Goal: Task Accomplishment & Management: Use online tool/utility

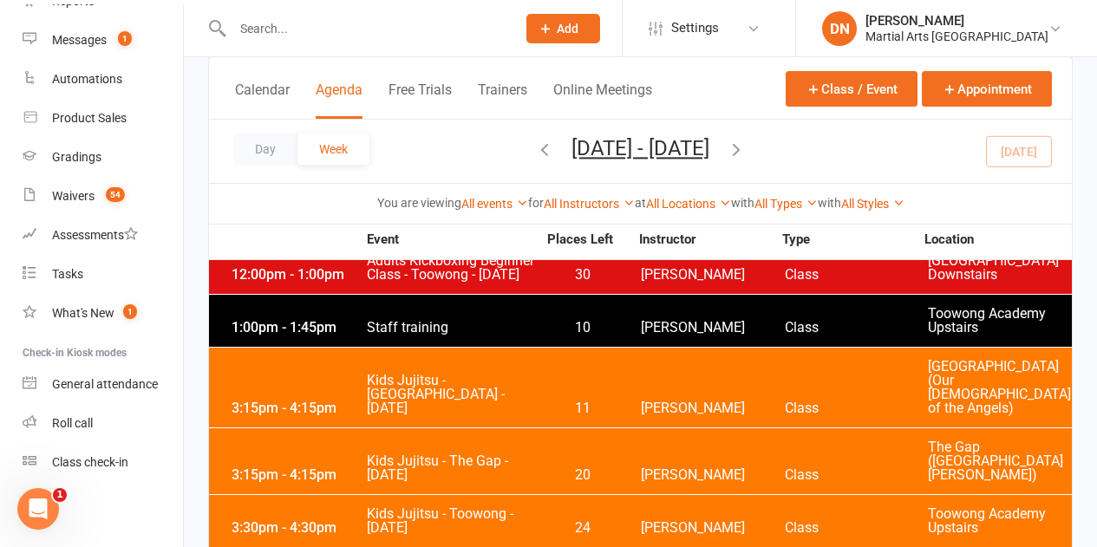
scroll to position [3121, 0]
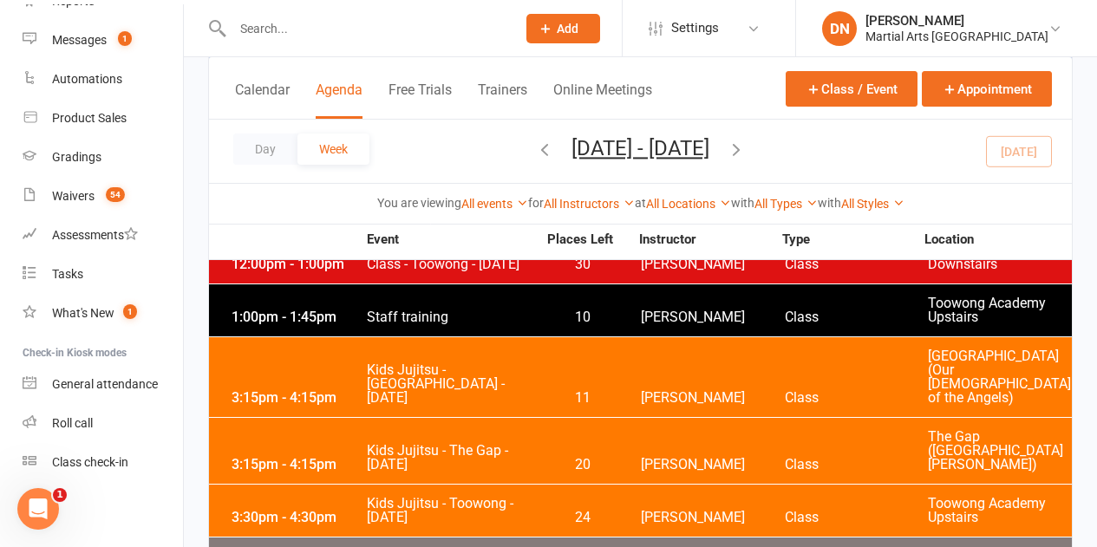
click at [683, 511] on span "[PERSON_NAME]" at bounding box center [713, 518] width 144 height 14
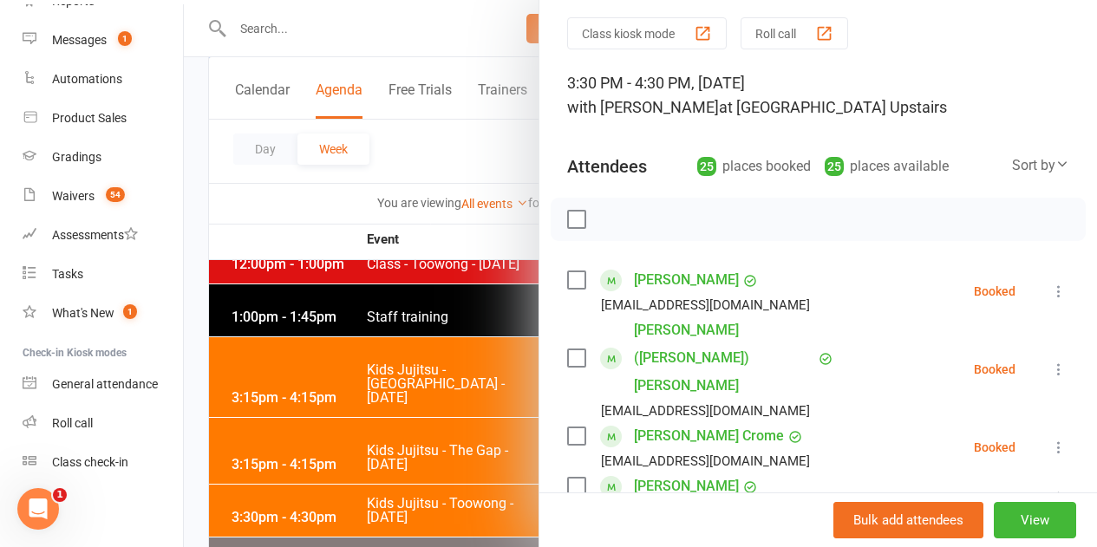
scroll to position [87, 0]
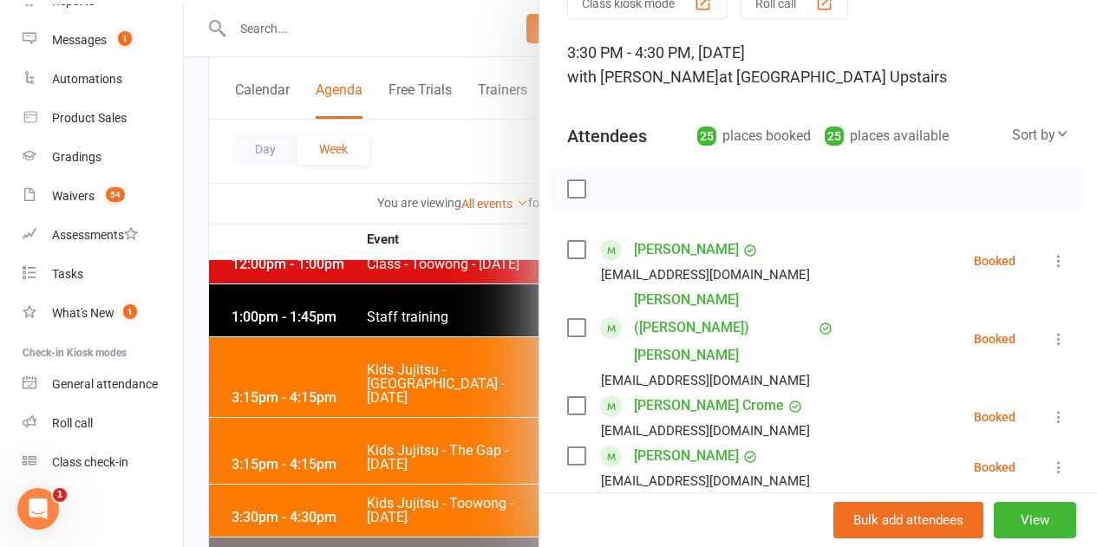
click at [986, 333] on div "Booked" at bounding box center [994, 339] width 42 height 12
click at [1050, 330] on icon at bounding box center [1058, 338] width 17 height 17
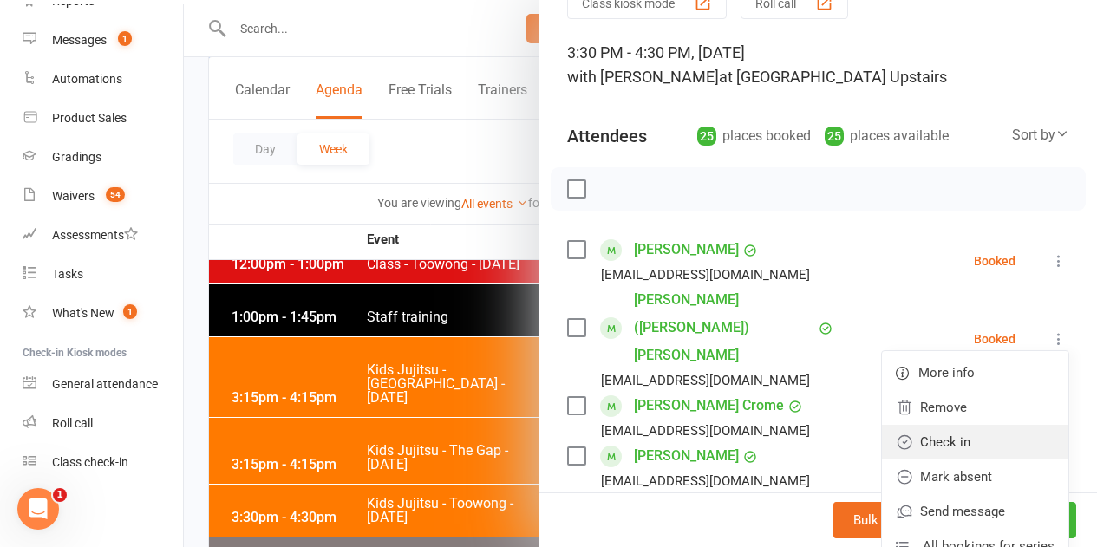
click at [934, 425] on link "Check in" at bounding box center [975, 442] width 186 height 35
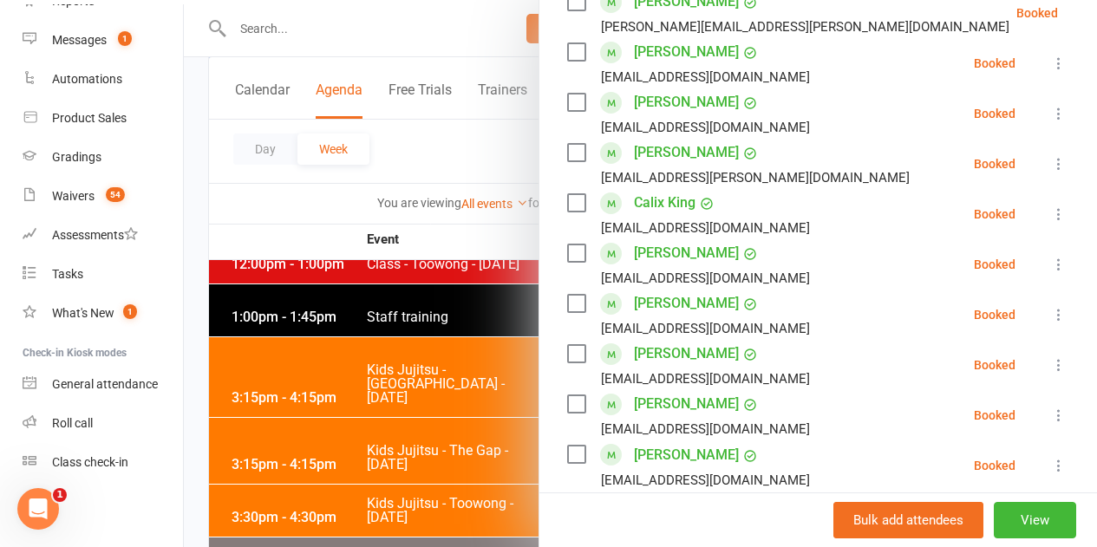
scroll to position [780, 0]
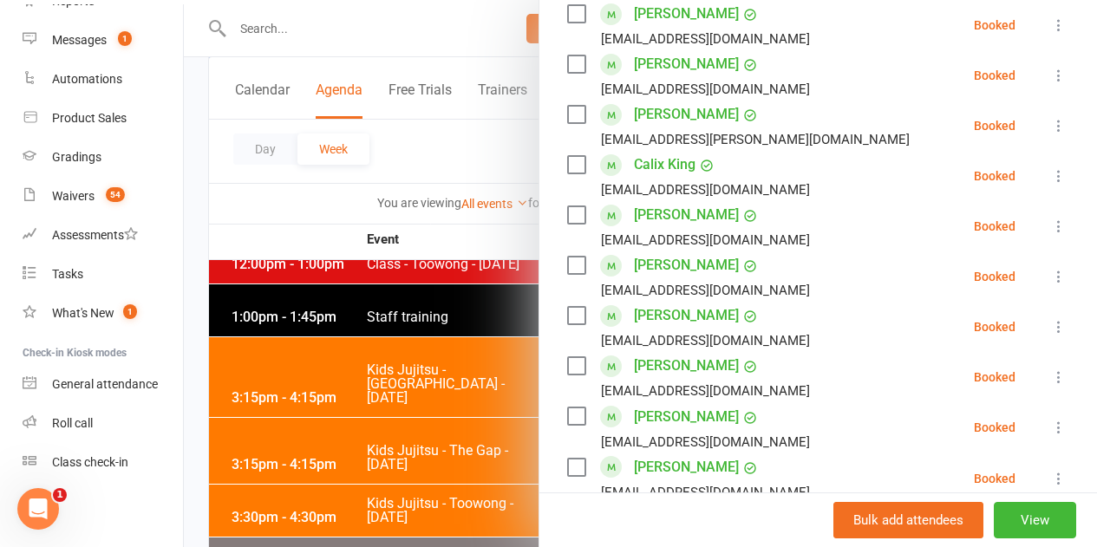
click at [1050, 419] on icon at bounding box center [1058, 427] width 17 height 17
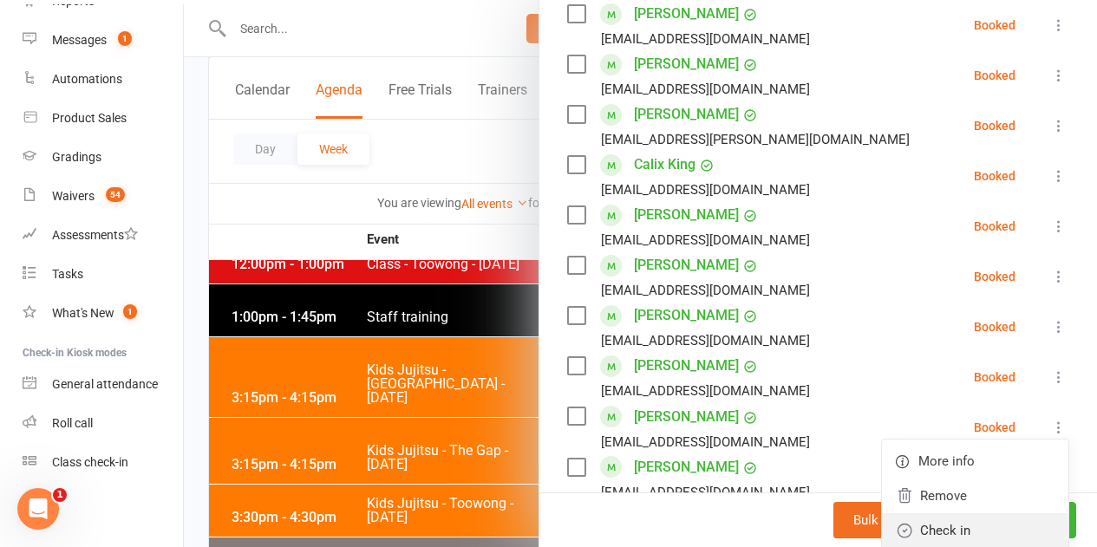
click at [947, 513] on link "Check in" at bounding box center [975, 530] width 186 height 35
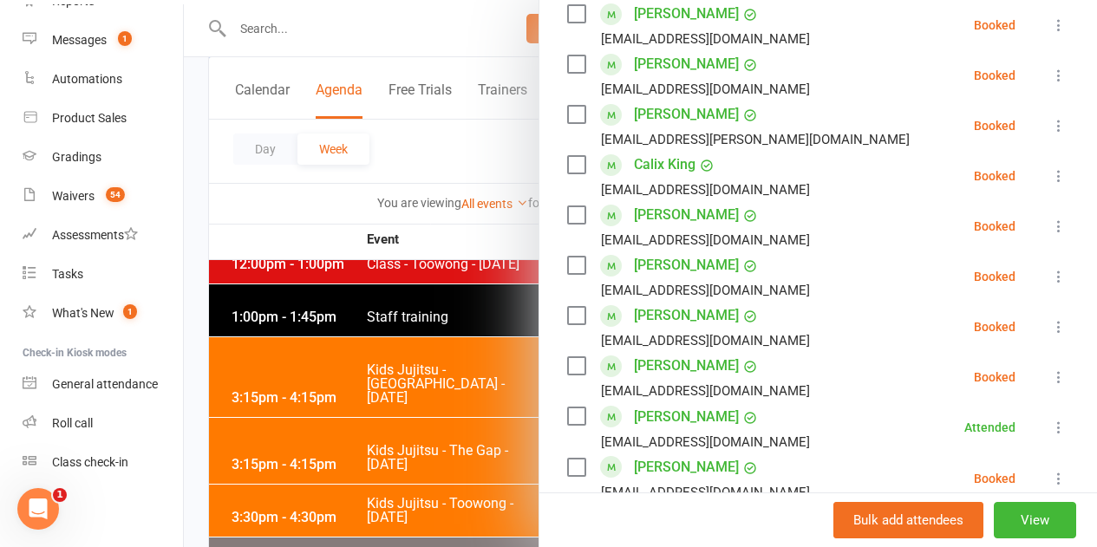
click at [1050, 470] on icon at bounding box center [1058, 478] width 17 height 17
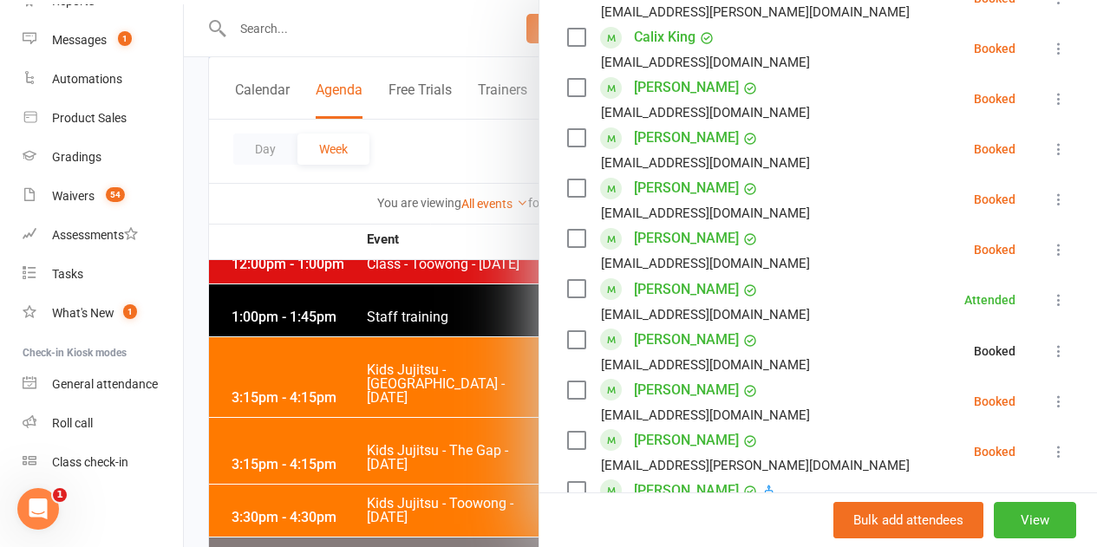
scroll to position [954, 0]
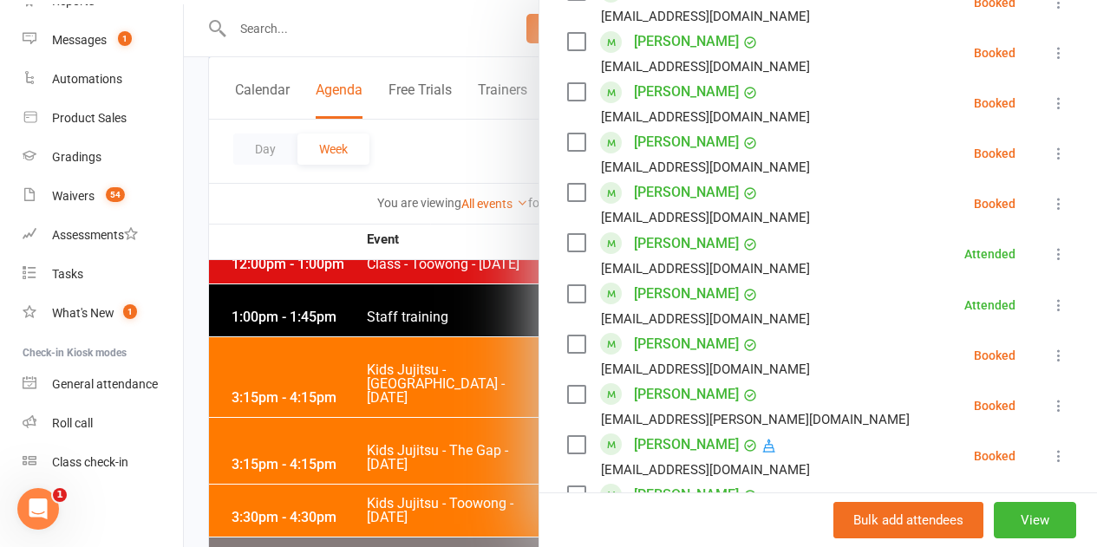
click at [1050, 347] on icon at bounding box center [1058, 355] width 17 height 17
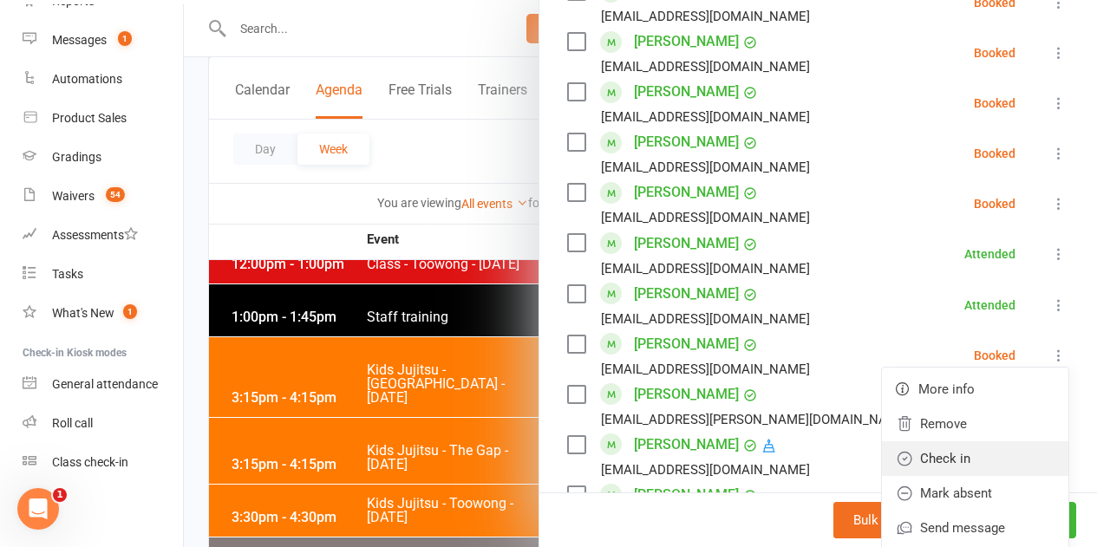
click at [949, 441] on link "Check in" at bounding box center [975, 458] width 186 height 35
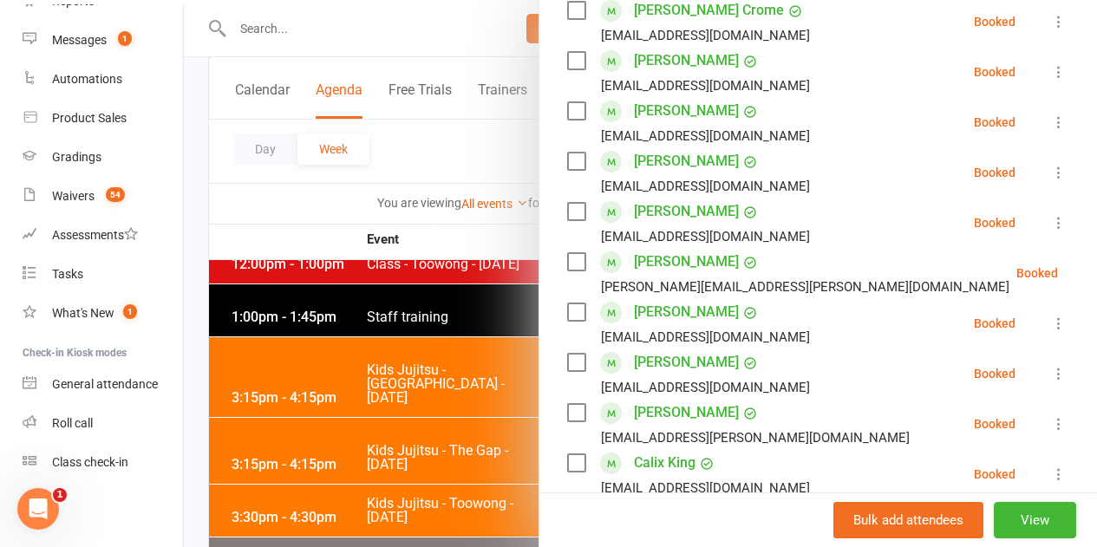
scroll to position [433, 0]
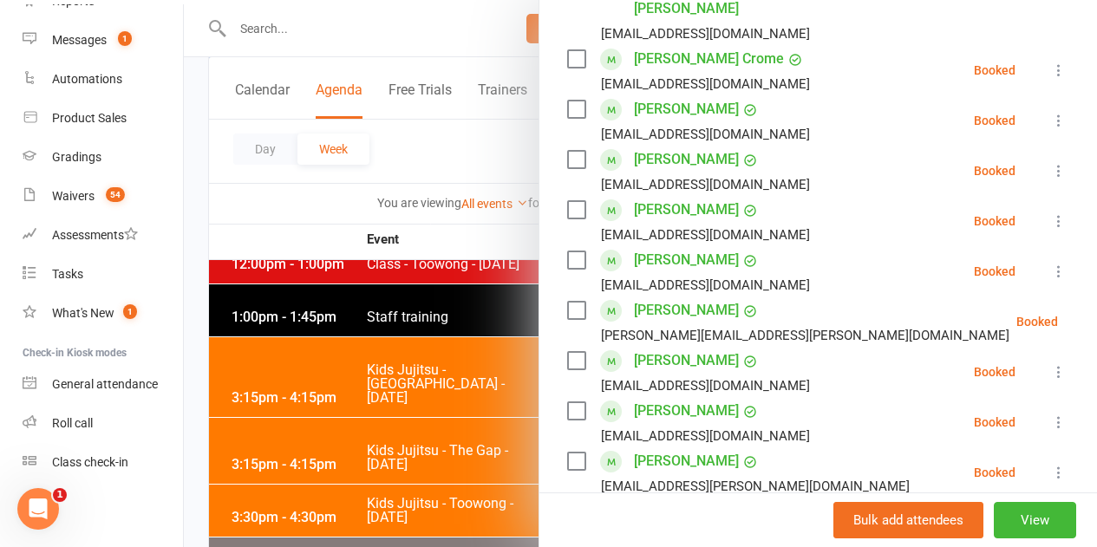
click at [1050, 263] on icon at bounding box center [1058, 271] width 17 height 17
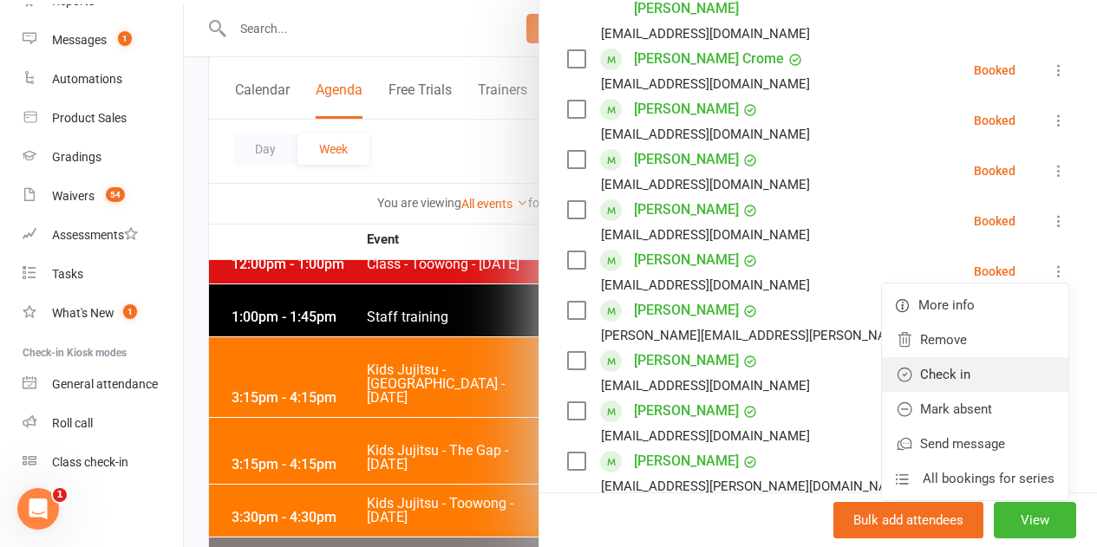
click at [967, 357] on link "Check in" at bounding box center [975, 374] width 186 height 35
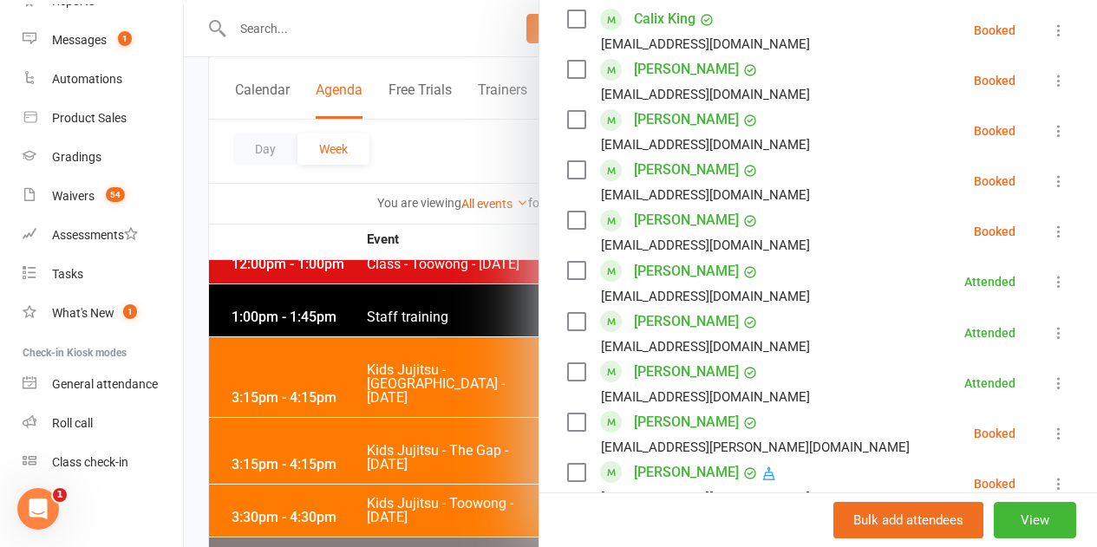
scroll to position [1040, 0]
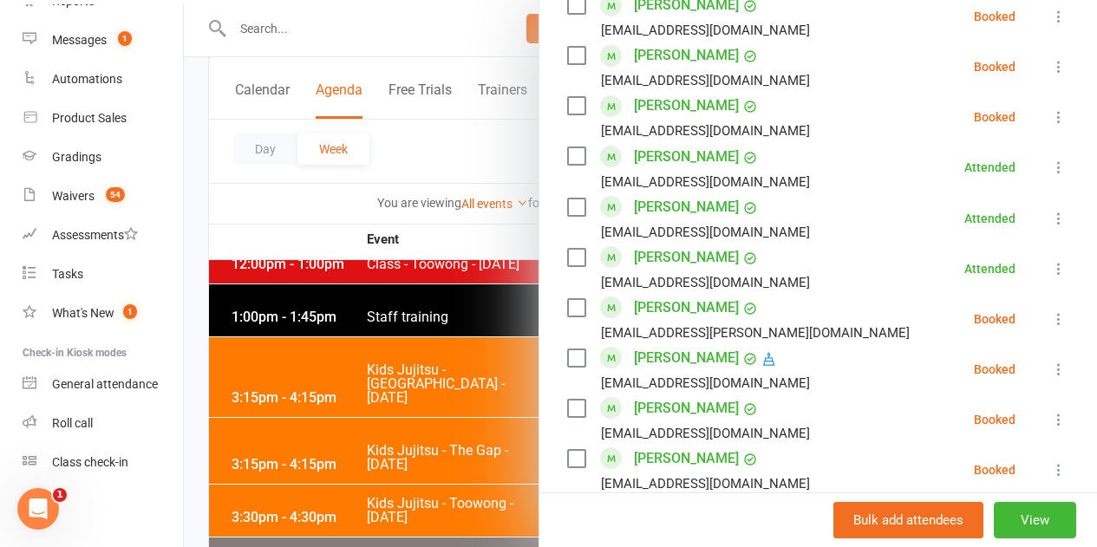
click at [1050, 361] on icon at bounding box center [1058, 369] width 17 height 17
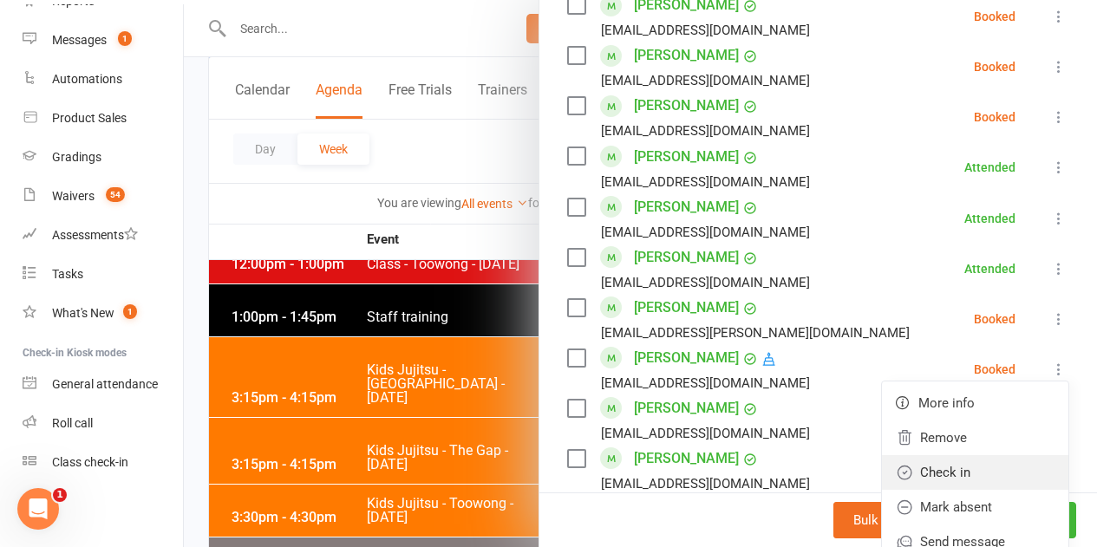
click at [950, 455] on link "Check in" at bounding box center [975, 472] width 186 height 35
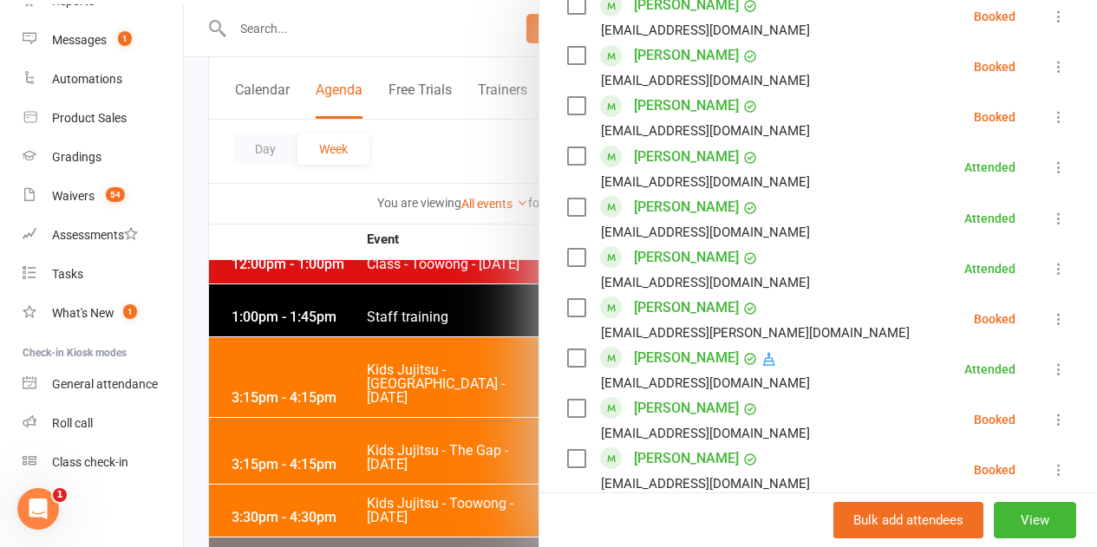
click at [1050, 411] on icon at bounding box center [1058, 419] width 17 height 17
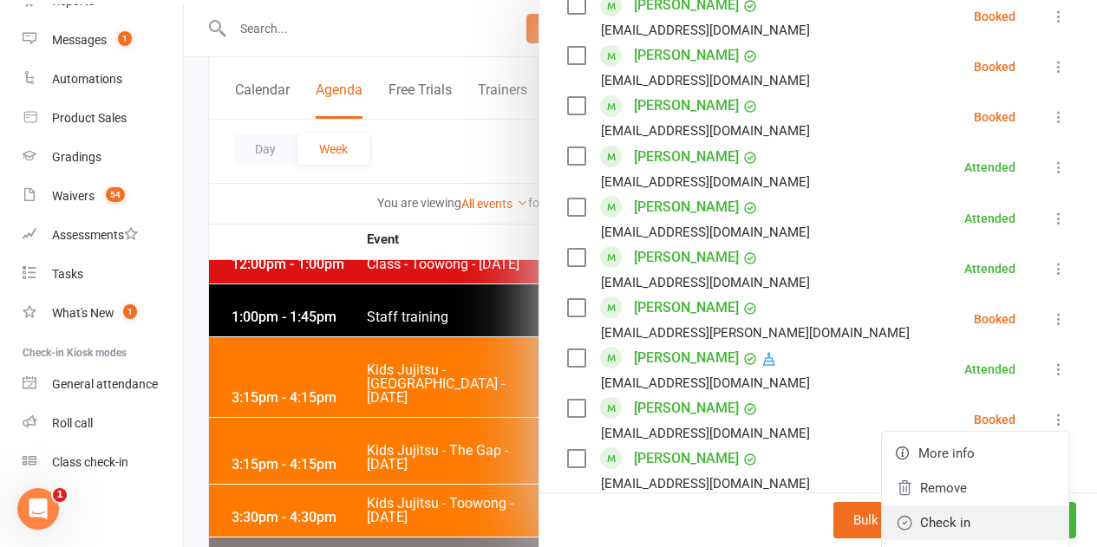
click at [967, 505] on link "Check in" at bounding box center [975, 522] width 186 height 35
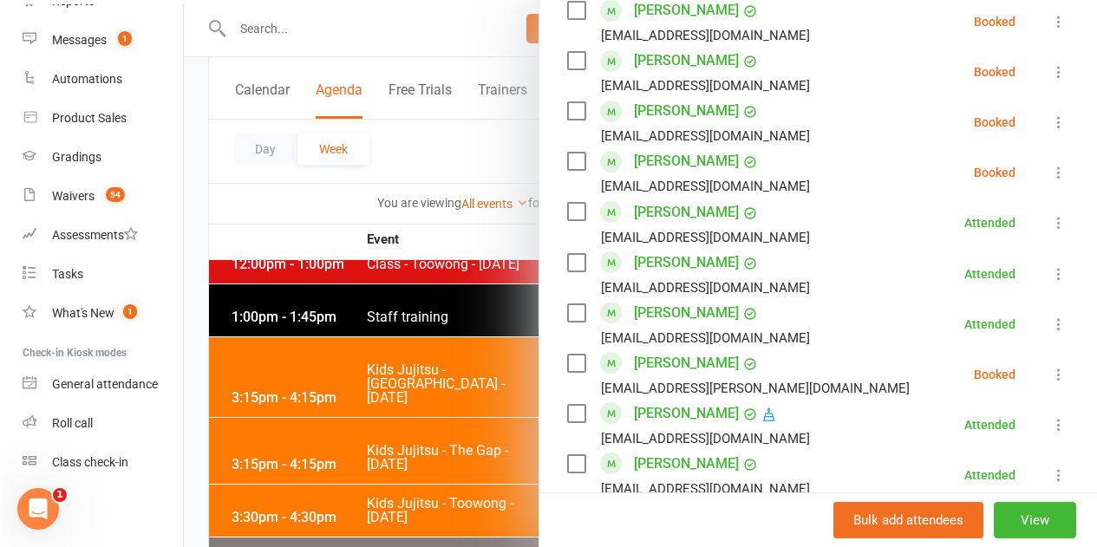
scroll to position [954, 0]
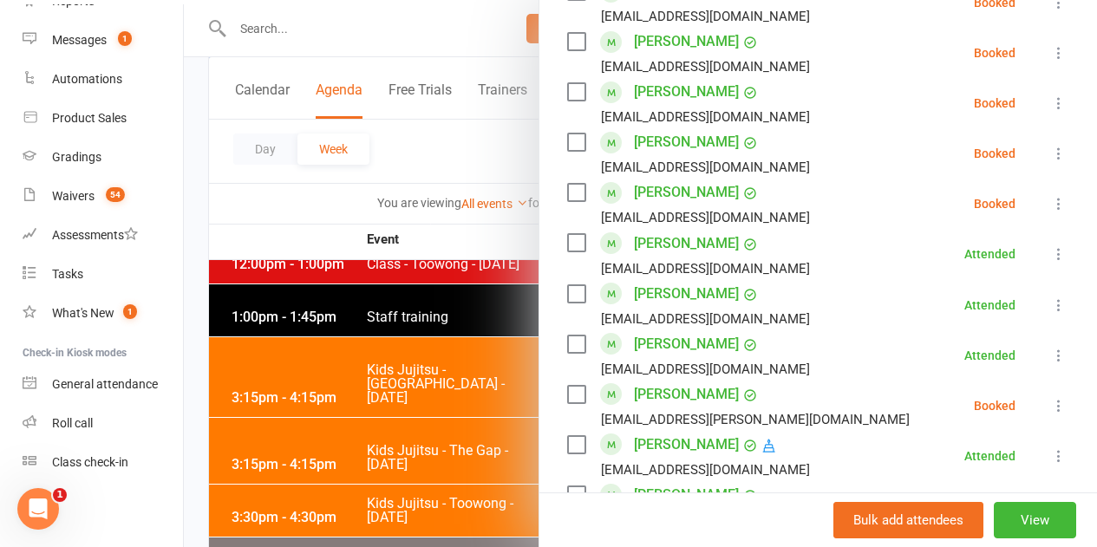
click at [1050, 195] on icon at bounding box center [1058, 203] width 17 height 17
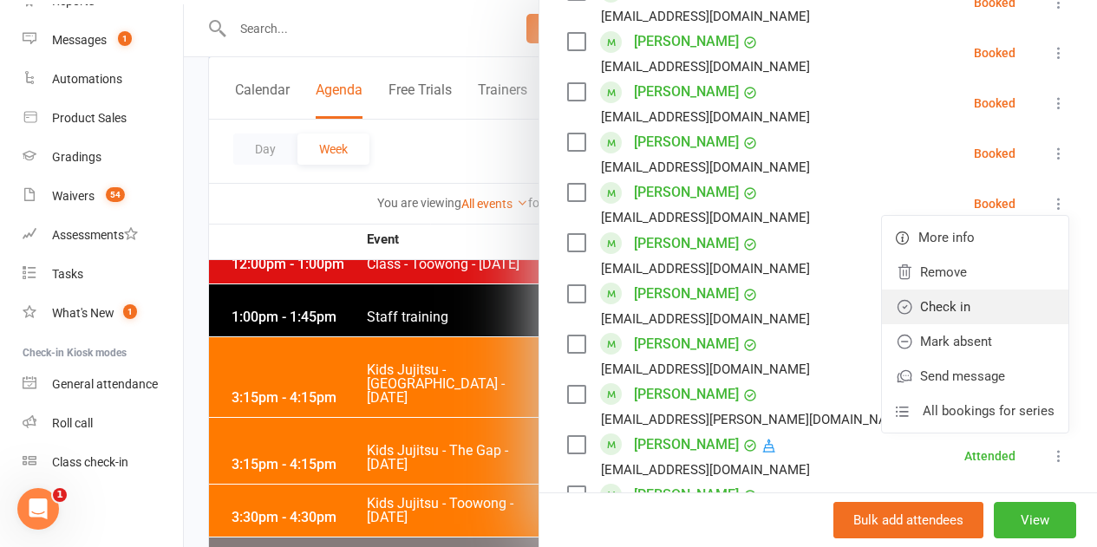
click at [937, 290] on link "Check in" at bounding box center [975, 307] width 186 height 35
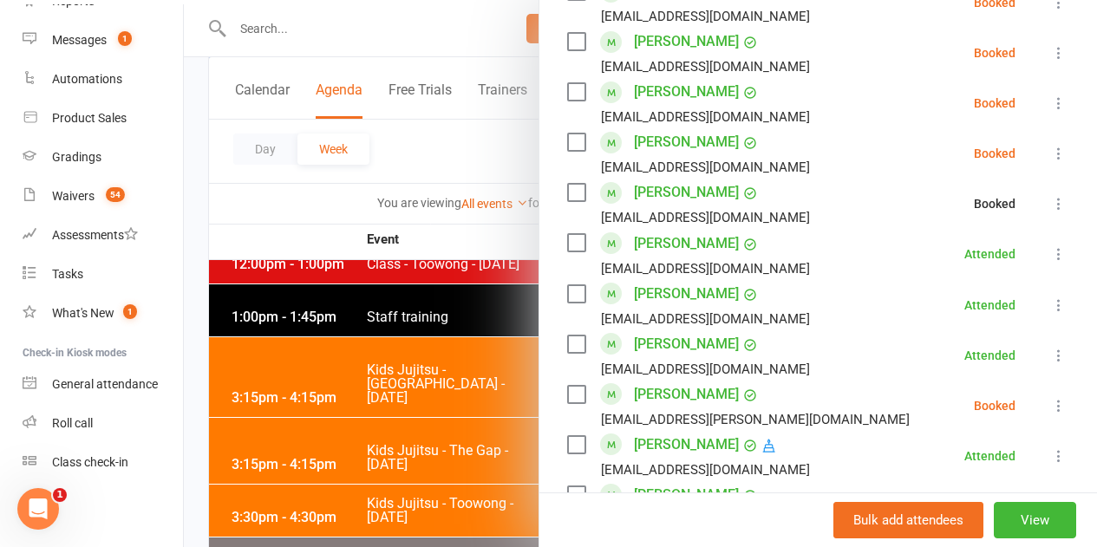
scroll to position [1040, 0]
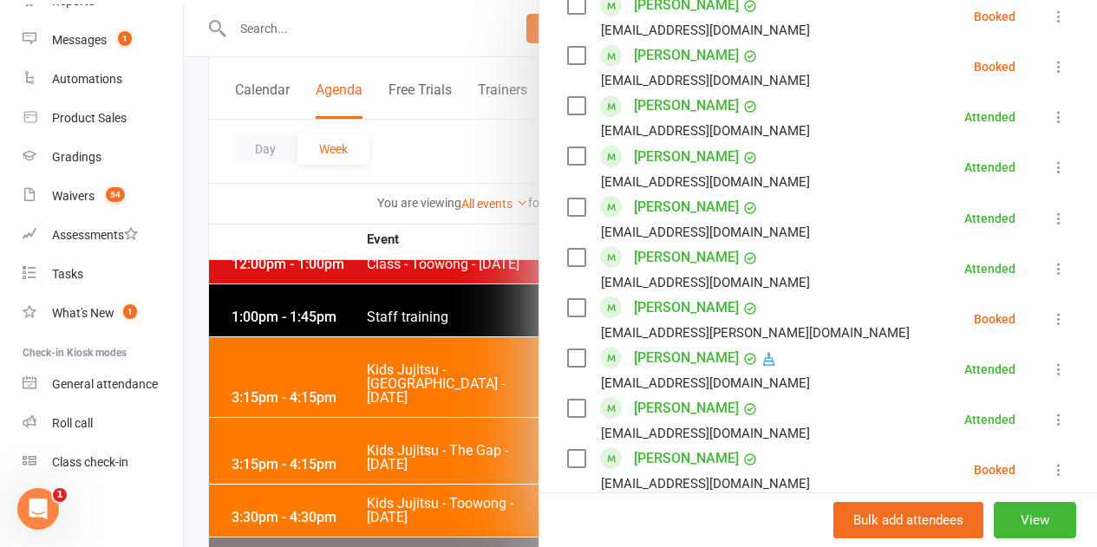
click at [1050, 461] on icon at bounding box center [1058, 469] width 17 height 17
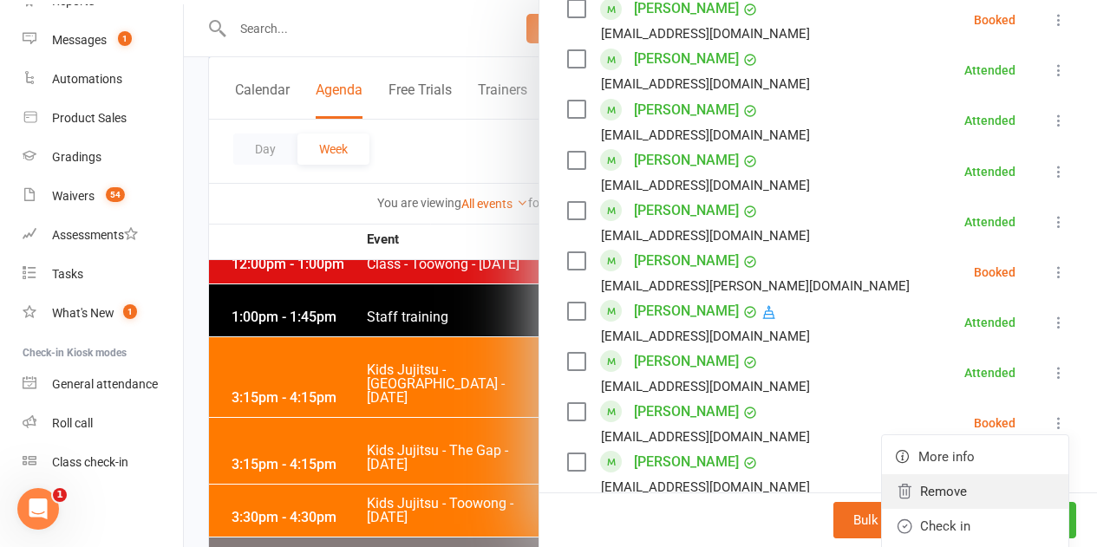
scroll to position [1127, 0]
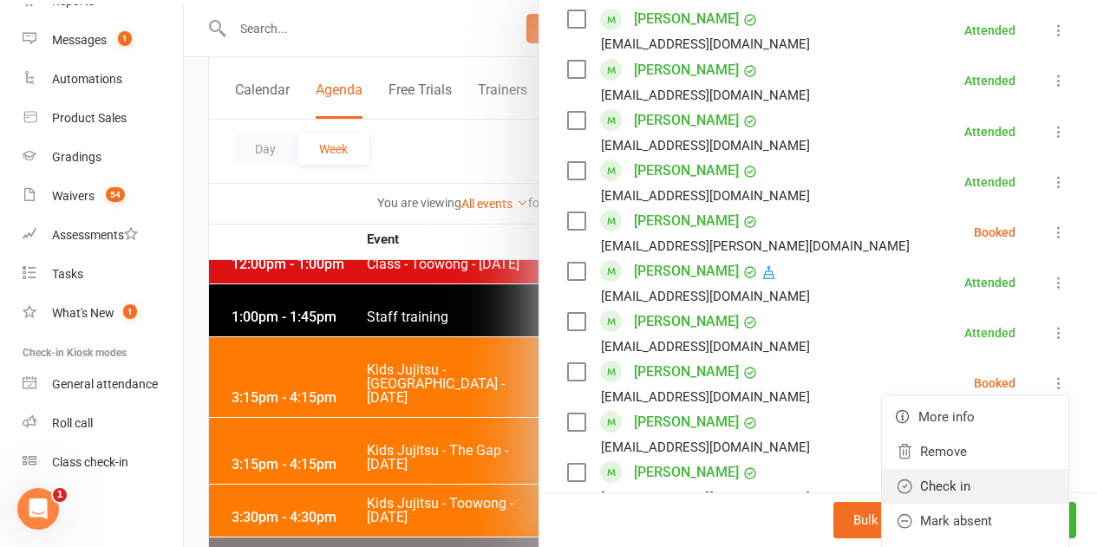
click at [970, 469] on link "Check in" at bounding box center [975, 486] width 186 height 35
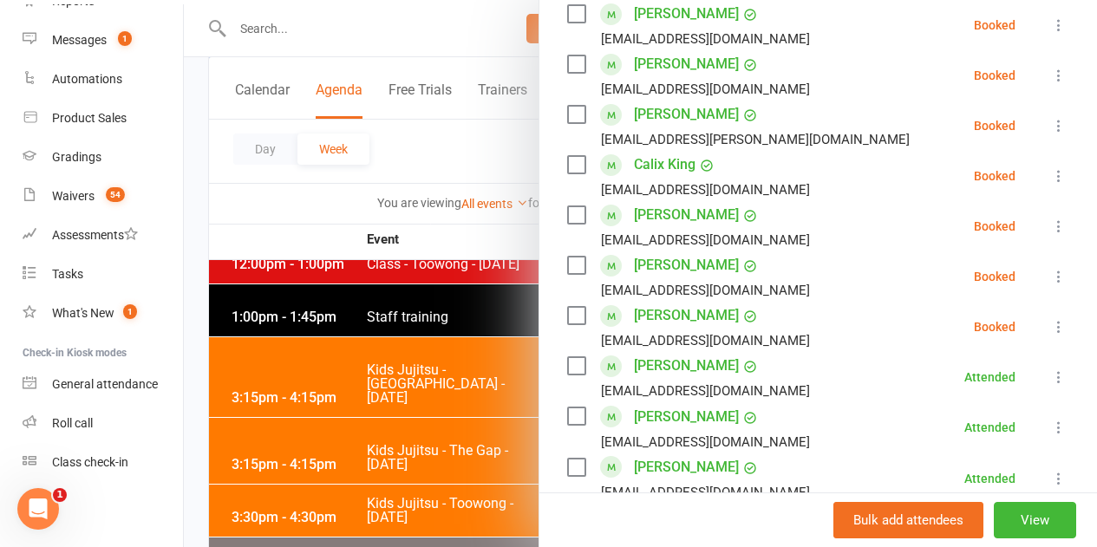
scroll to position [693, 0]
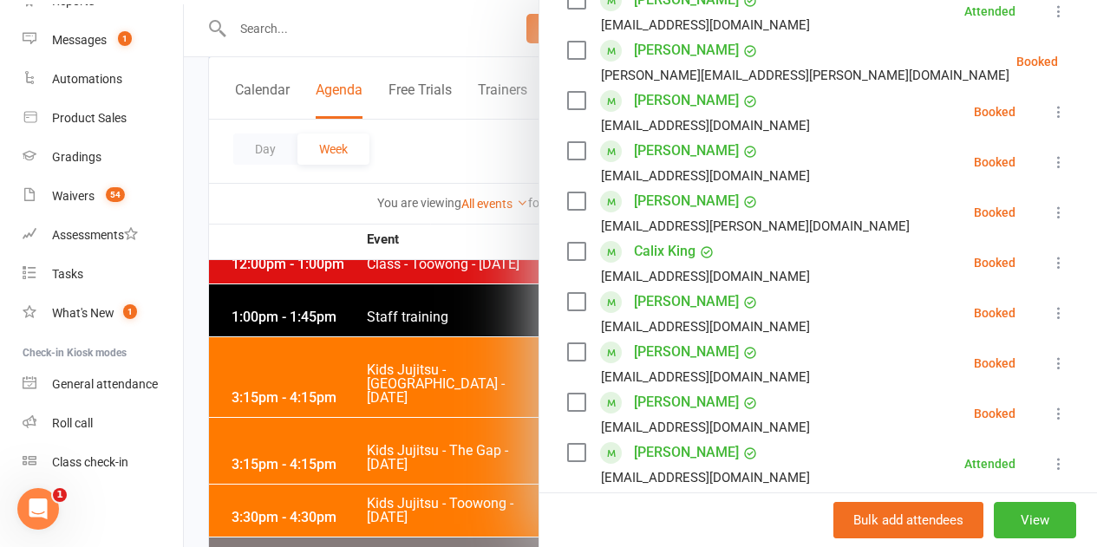
click at [1050, 204] on icon at bounding box center [1058, 212] width 17 height 17
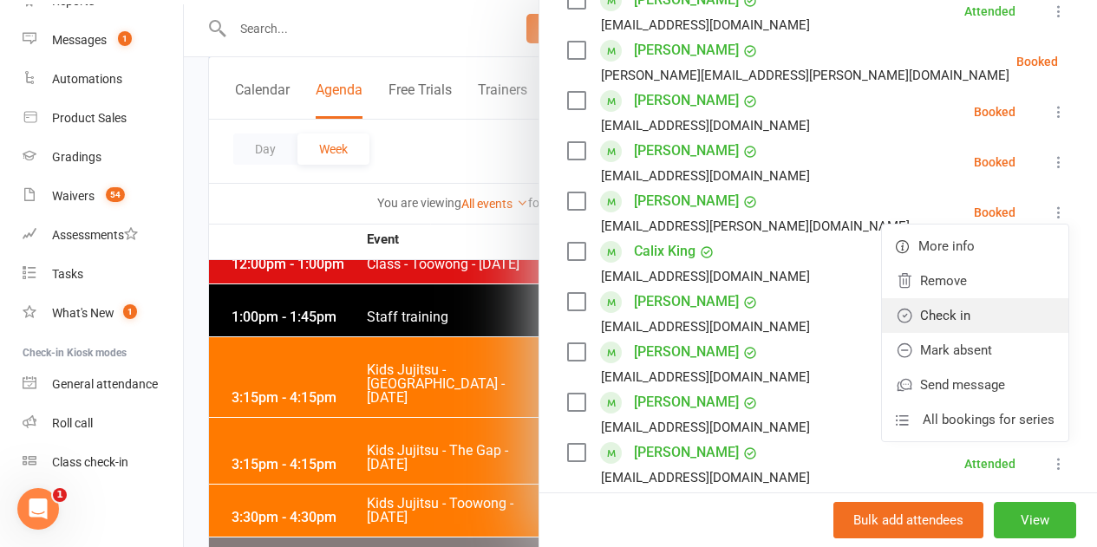
click at [983, 298] on link "Check in" at bounding box center [975, 315] width 186 height 35
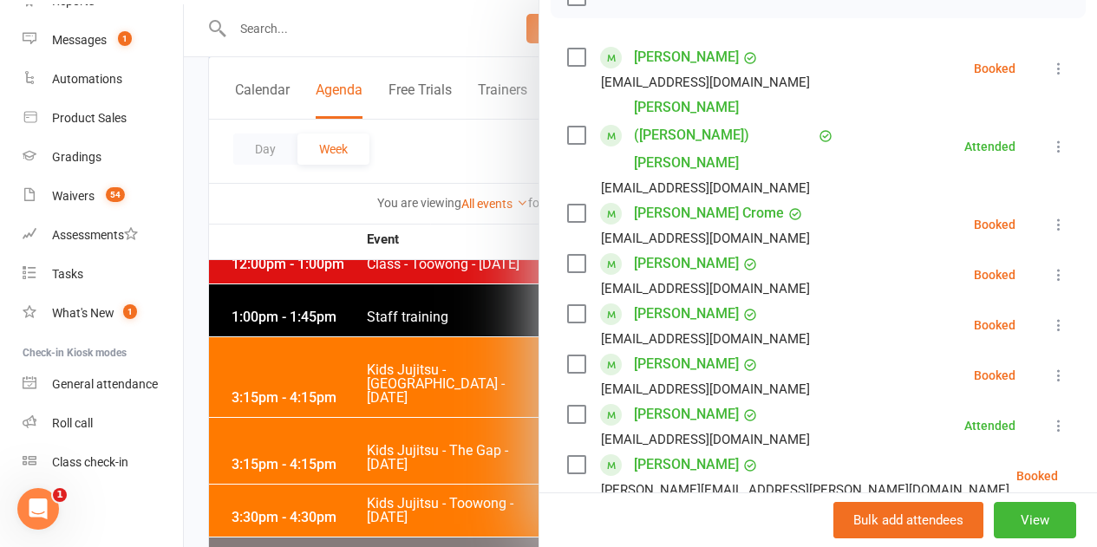
scroll to position [260, 0]
